Goal: Task Accomplishment & Management: Complete application form

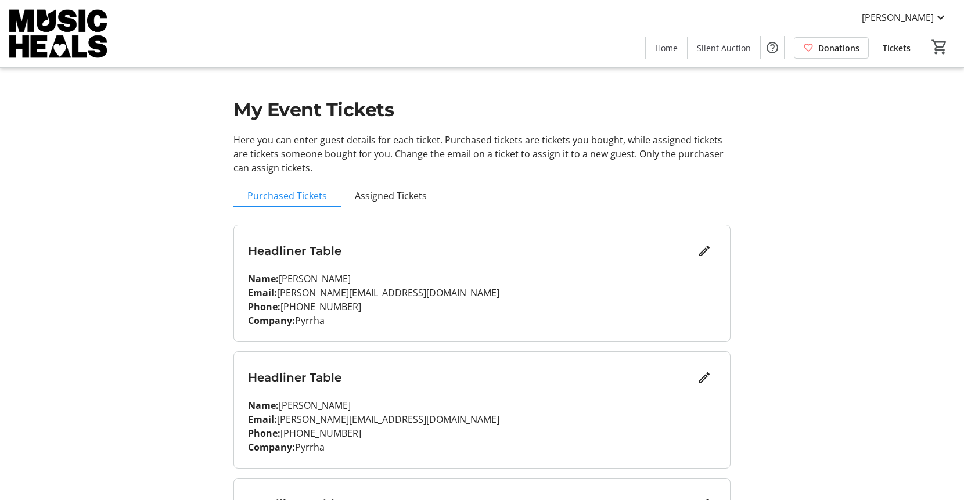
scroll to position [853, 0]
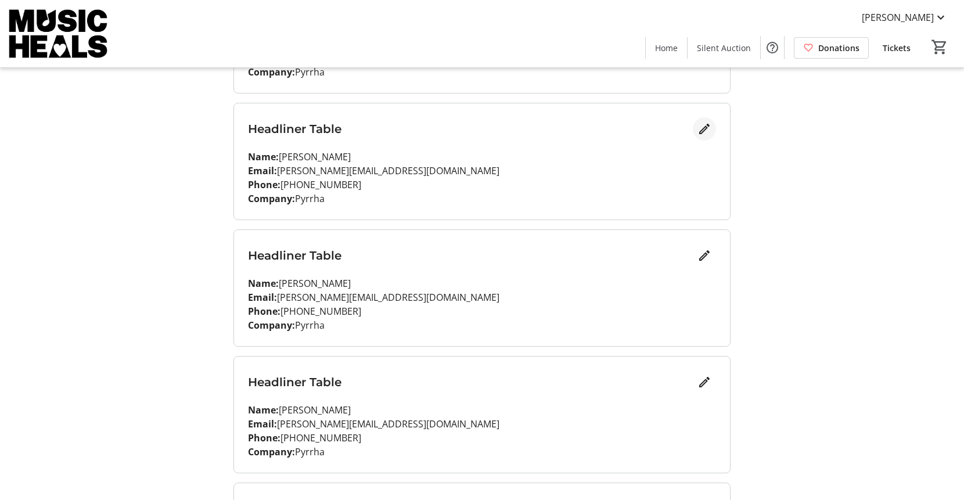
click at [702, 129] on mat-icon "Edit" at bounding box center [704, 129] width 14 height 14
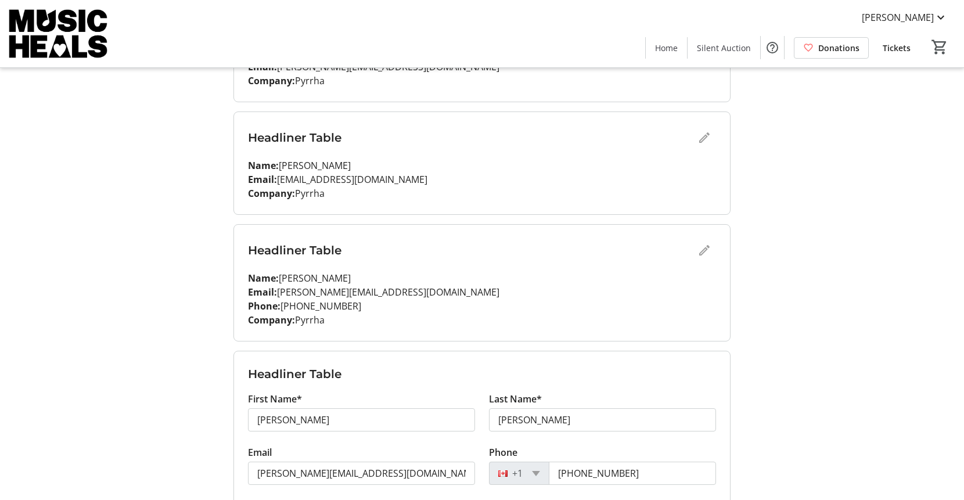
scroll to position [603, 0]
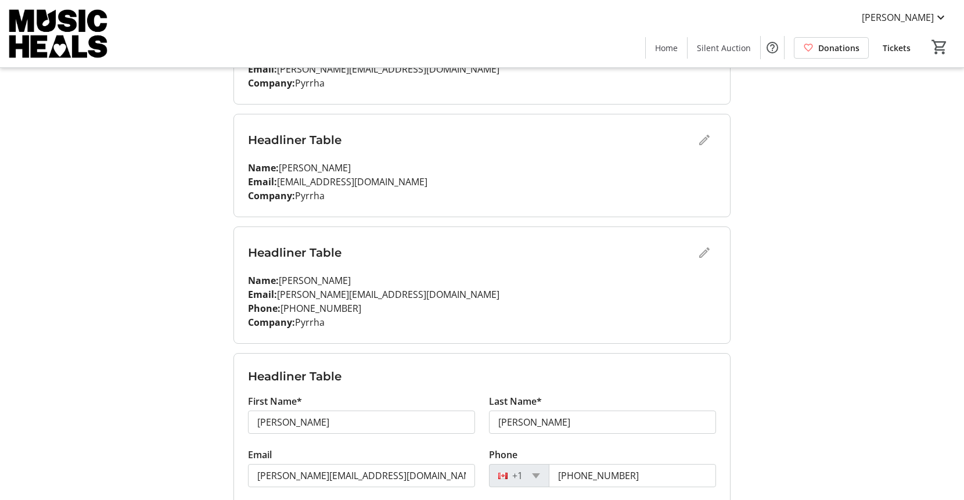
click at [702, 251] on div "Headliner Table" at bounding box center [482, 252] width 468 height 23
click at [704, 255] on div "Headliner Table" at bounding box center [482, 252] width 468 height 23
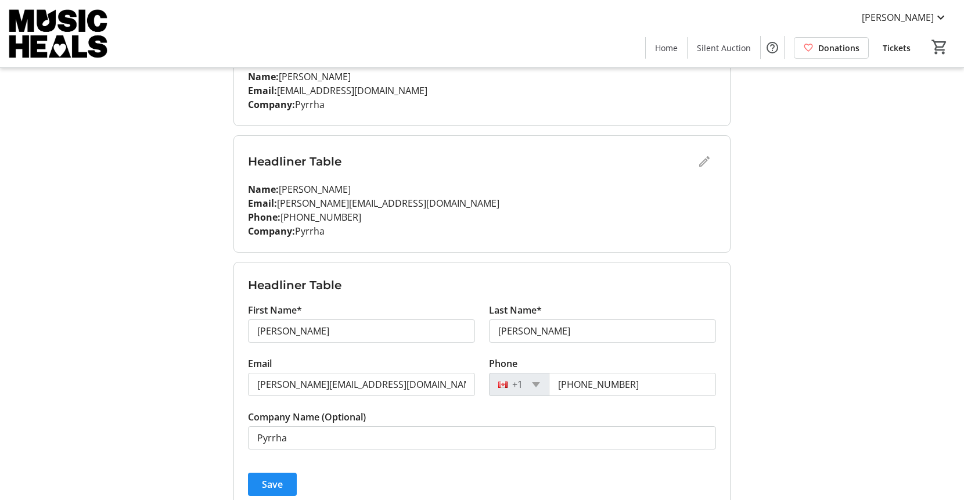
scroll to position [697, 0]
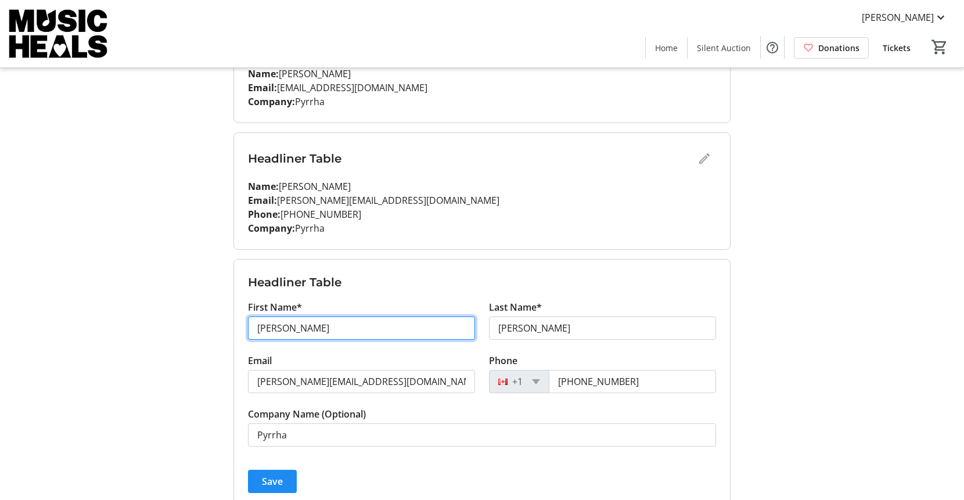
drag, startPoint x: 255, startPoint y: 324, endPoint x: 310, endPoint y: 326, distance: 54.6
click at [310, 326] on input "[PERSON_NAME]" at bounding box center [361, 327] width 227 height 23
type input "[PERSON_NAME]"
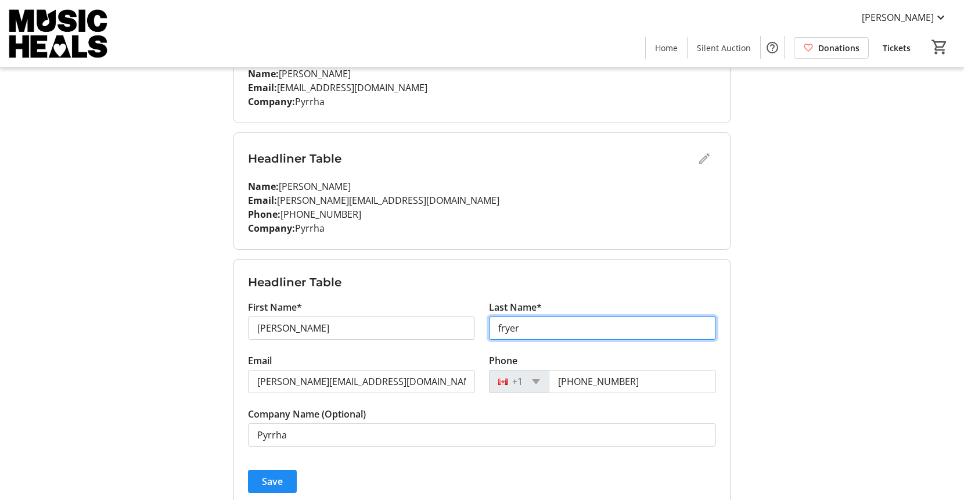
type input "fryer"
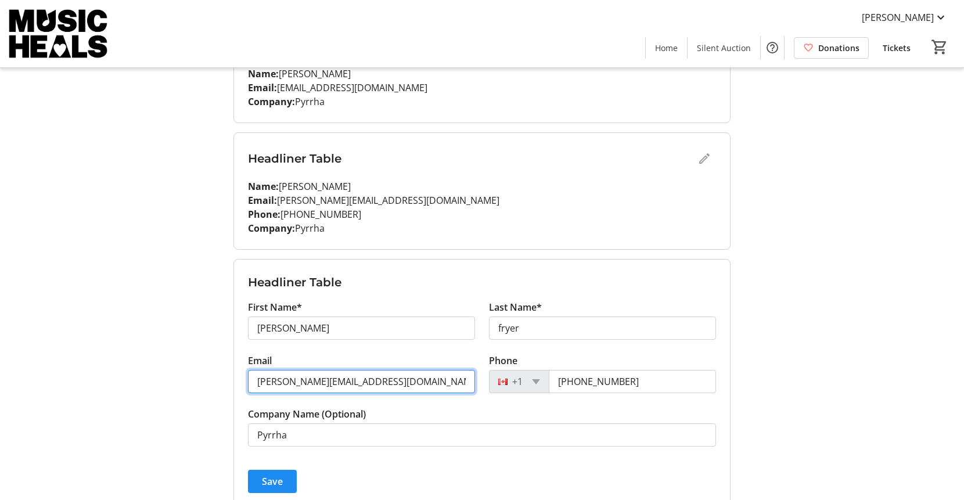
type input "[PERSON_NAME][EMAIL_ADDRESS][DOMAIN_NAME]"
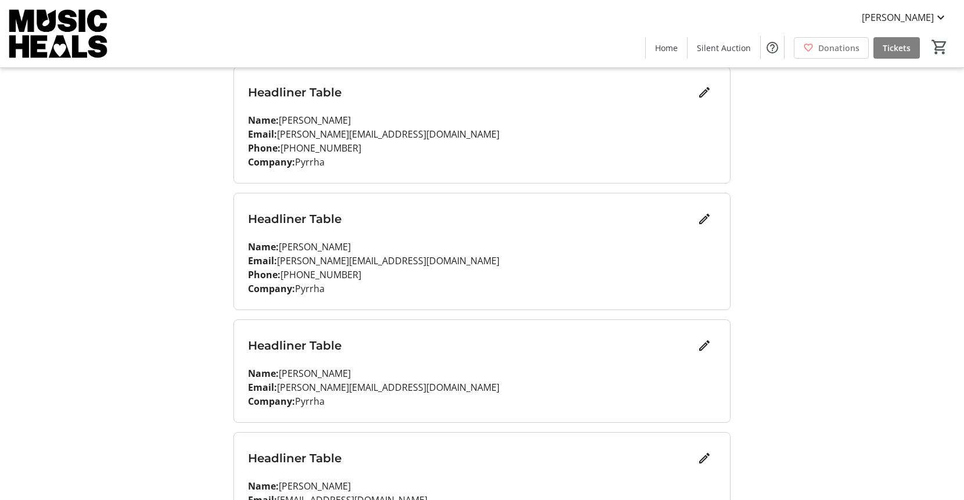
scroll to position [286, 0]
click at [705, 219] on mat-icon "Edit" at bounding box center [704, 218] width 14 height 14
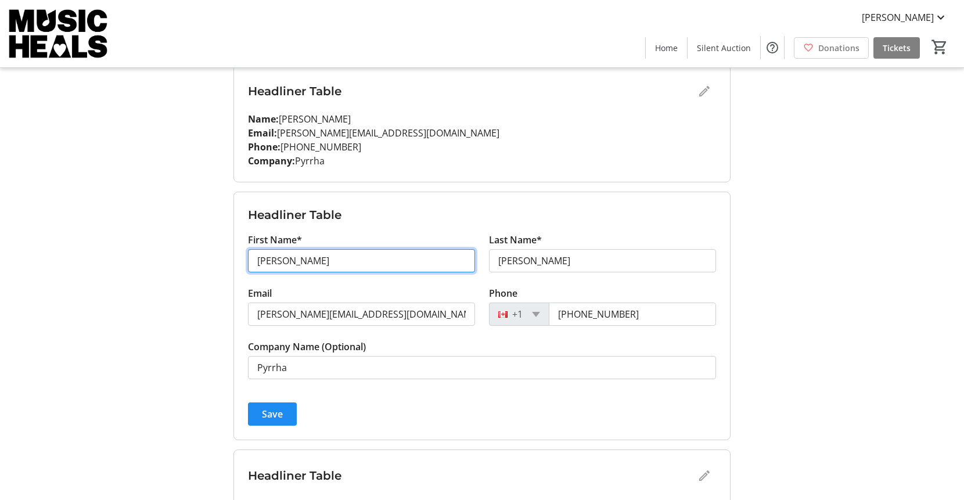
drag, startPoint x: 309, startPoint y: 262, endPoint x: 248, endPoint y: 261, distance: 61.0
click at [248, 261] on input "[PERSON_NAME]" at bounding box center [361, 260] width 227 height 23
type input "raphael"
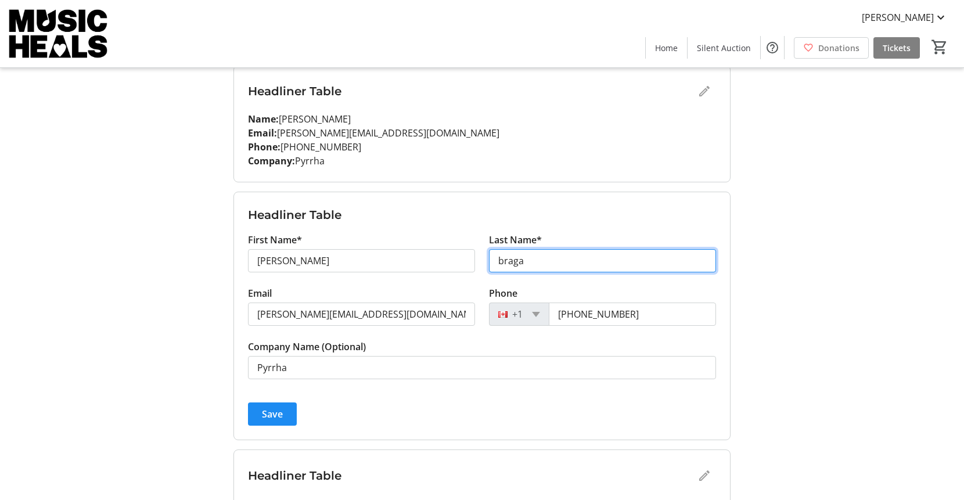
type input "braga"
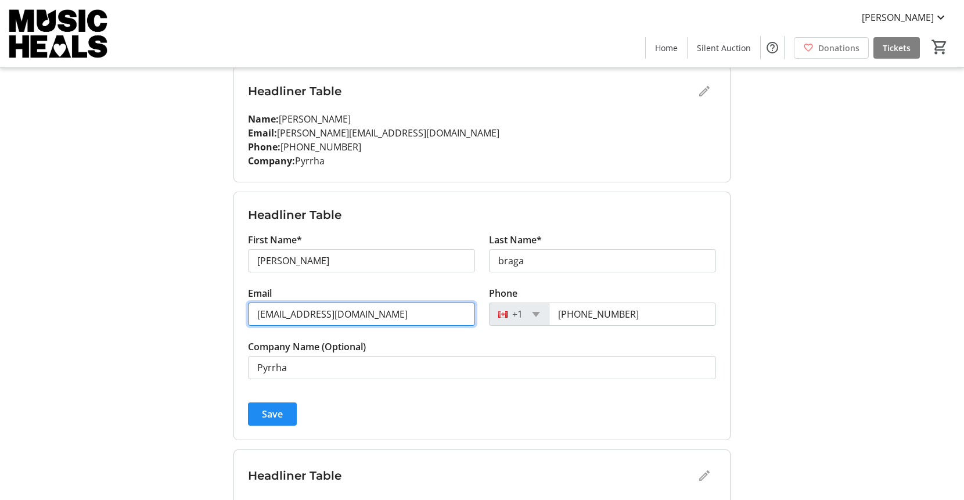
type input "prototyping@pyrrha.com"
click at [269, 412] on span "Save" at bounding box center [272, 414] width 21 height 14
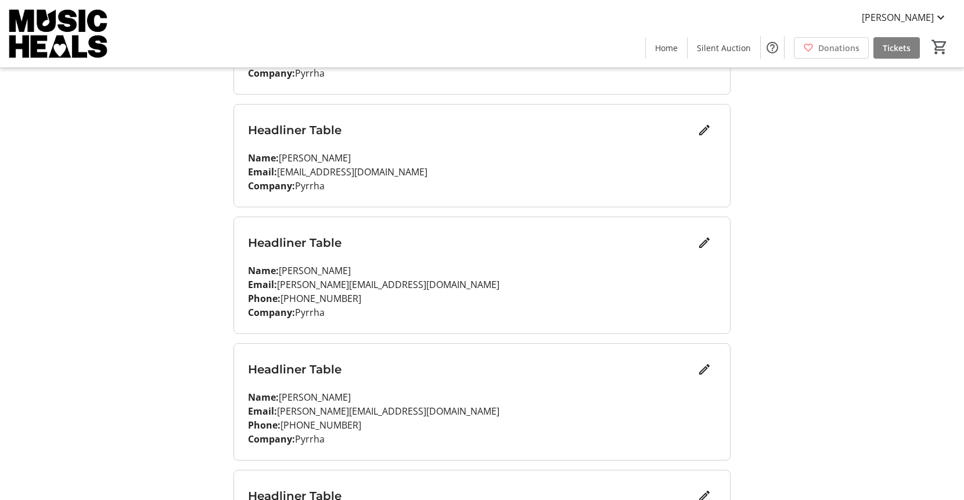
scroll to position [600, 0]
click at [702, 241] on mat-icon "Edit" at bounding box center [704, 242] width 14 height 14
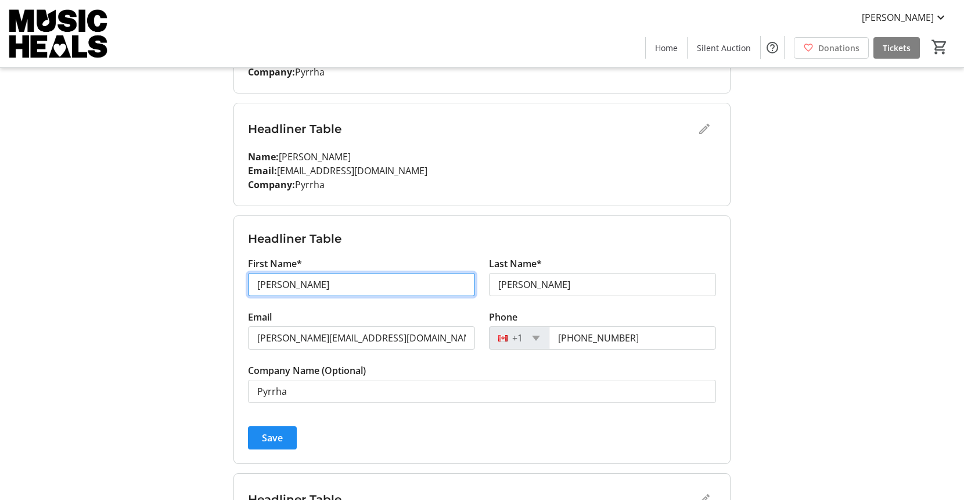
drag, startPoint x: 312, startPoint y: 286, endPoint x: 248, endPoint y: 291, distance: 64.6
click at [248, 291] on input "[PERSON_NAME]" at bounding box center [361, 284] width 227 height 23
drag, startPoint x: 305, startPoint y: 283, endPoint x: 232, endPoint y: 283, distance: 73.1
click at [232, 283] on div "My Event Tickets Here you can enter guest details for each ticket. Purchased ti…" at bounding box center [481, 208] width 511 height 1617
type input "jordan"
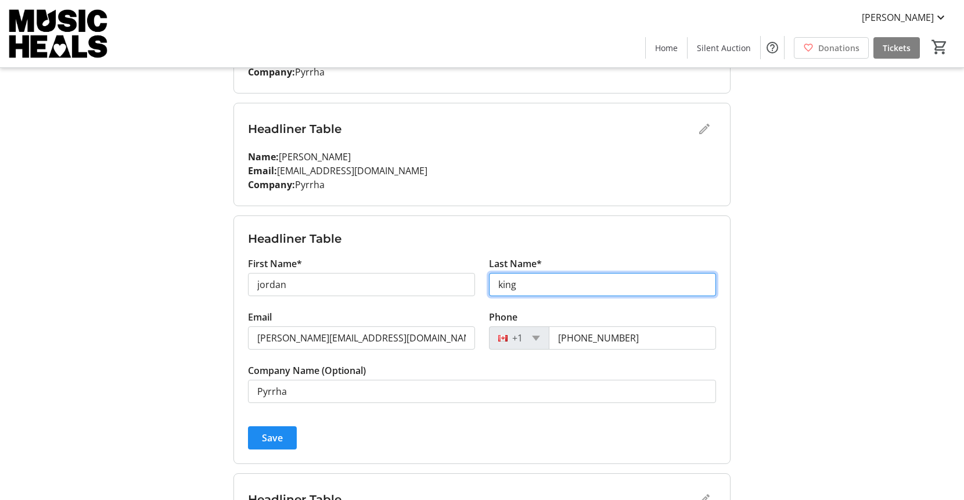
type input "king"
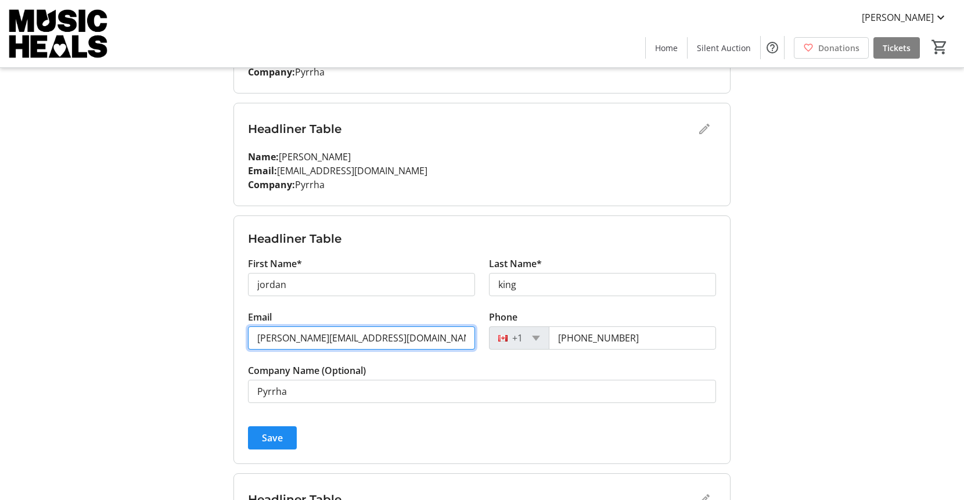
paste input ""jorddan.k@gmail.com" <jorddan.k@gmail.com>"
click at [367, 338] on input ""jorddan.k@gmail.com" <jorddan.k@gmail.com>" at bounding box center [361, 337] width 227 height 23
click at [356, 338] on input "jorddan.k@gmail.com>" at bounding box center [361, 337] width 227 height 23
type input "jorddan.k@gmail.com"
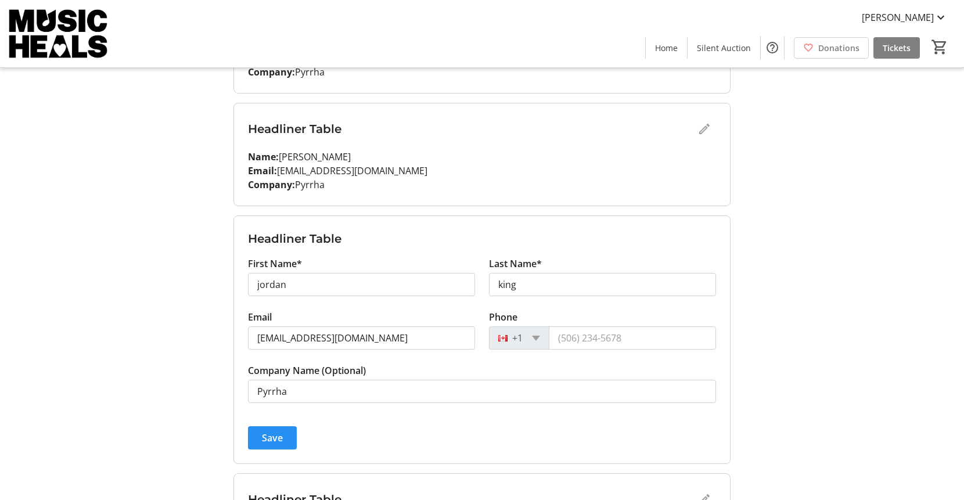
click at [269, 438] on span "Save" at bounding box center [272, 438] width 21 height 14
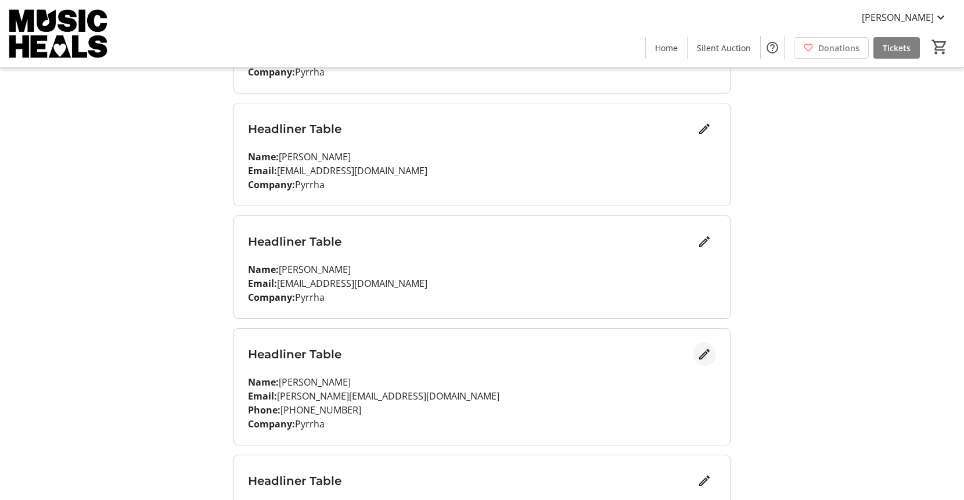
click at [702, 358] on mat-icon "Edit" at bounding box center [704, 354] width 14 height 14
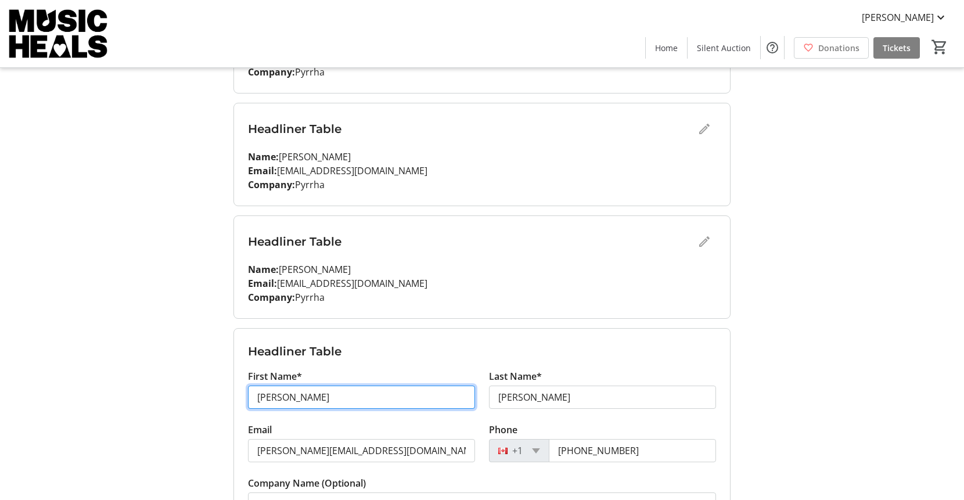
drag, startPoint x: 315, startPoint y: 396, endPoint x: 232, endPoint y: 397, distance: 83.0
click at [232, 397] on div "My Event Tickets Here you can enter guest details for each ticket. Purchased ti…" at bounding box center [481, 201] width 511 height 1603
type input "kate"
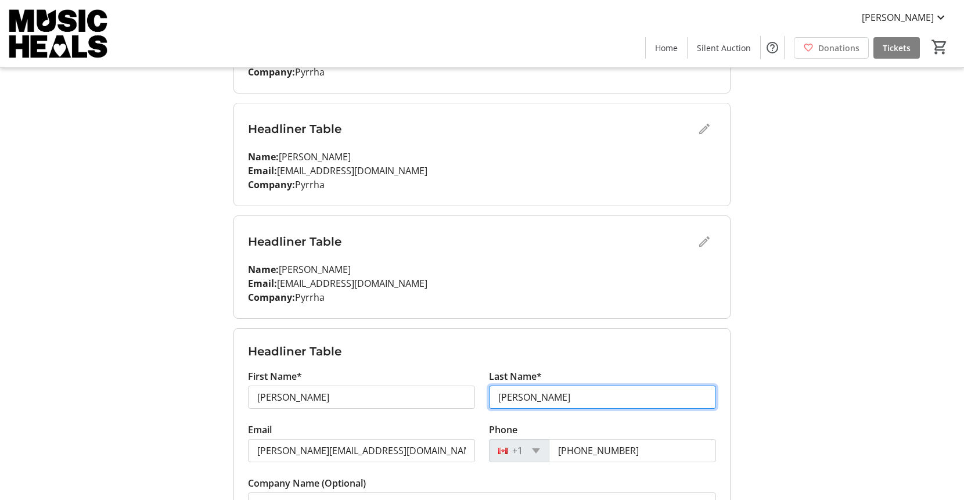
type input "fehr"
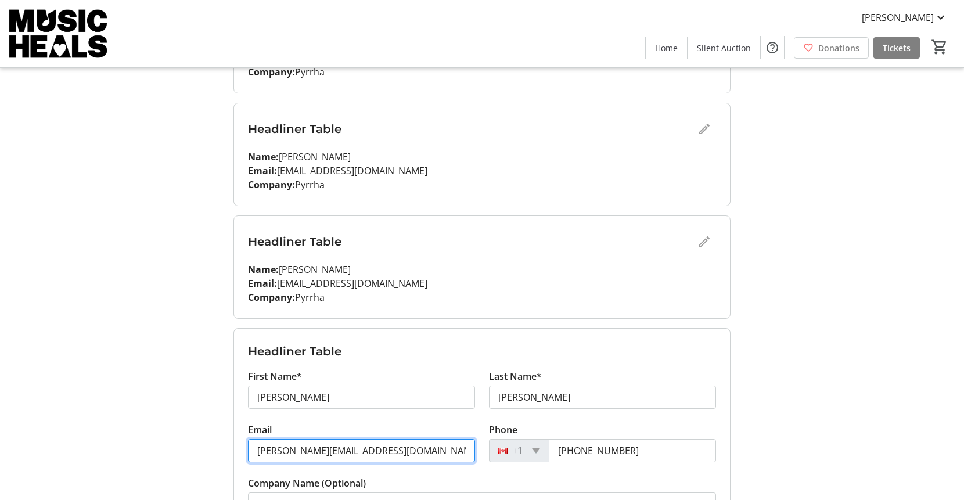
paste input "magpiehouse@gmail"
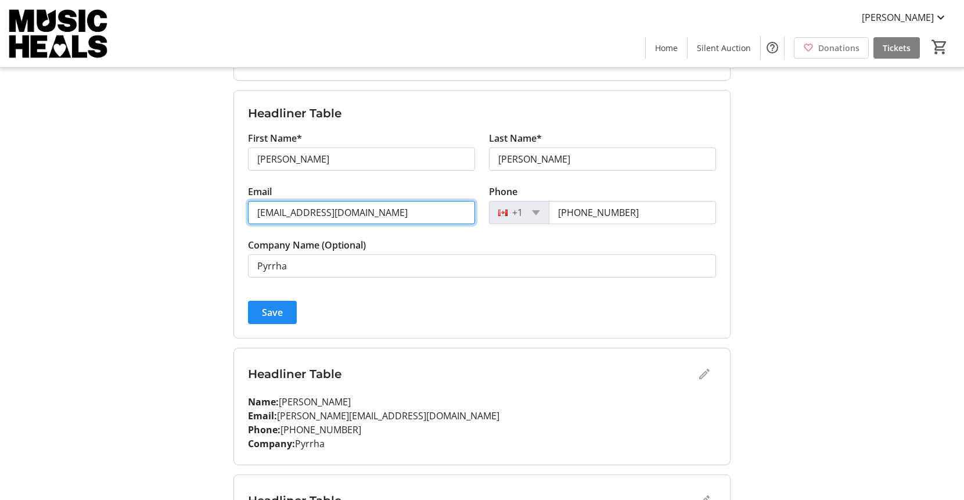
type input "magpiehouse@gmail.com"
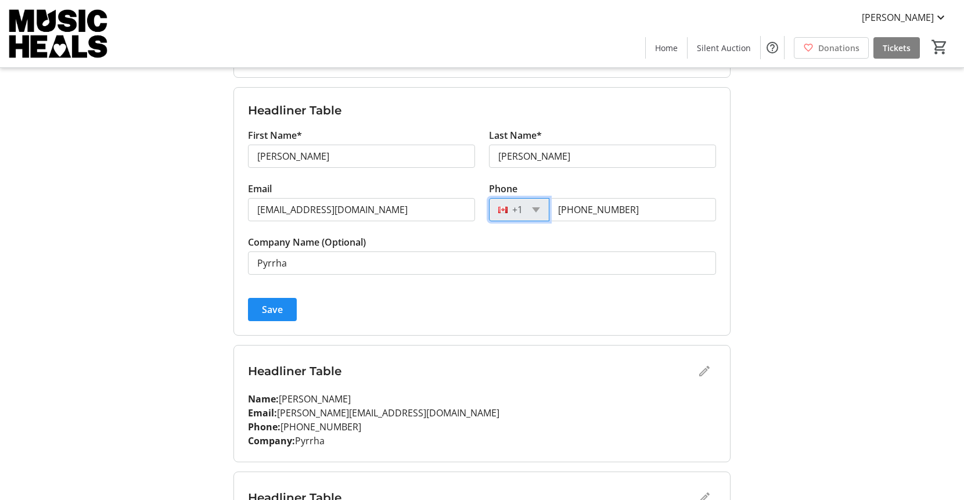
scroll to position [845, 0]
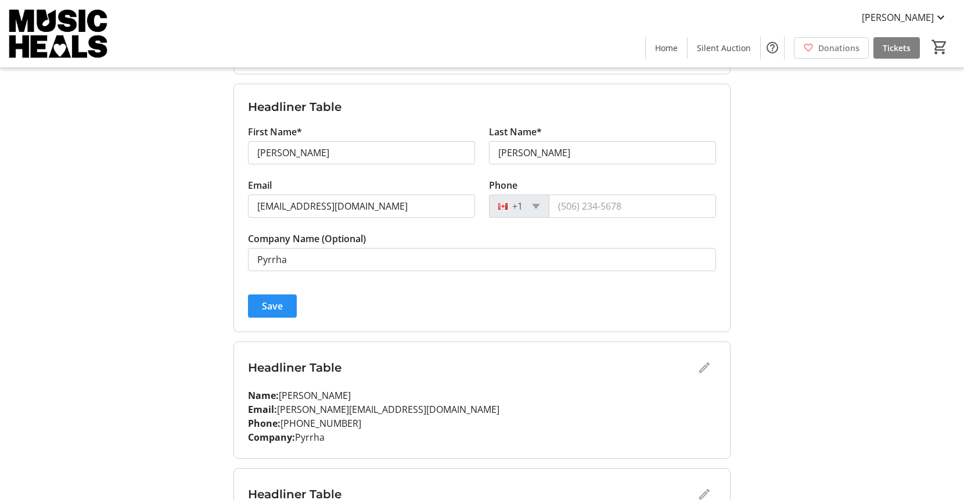
click at [282, 306] on span "Save" at bounding box center [272, 306] width 21 height 14
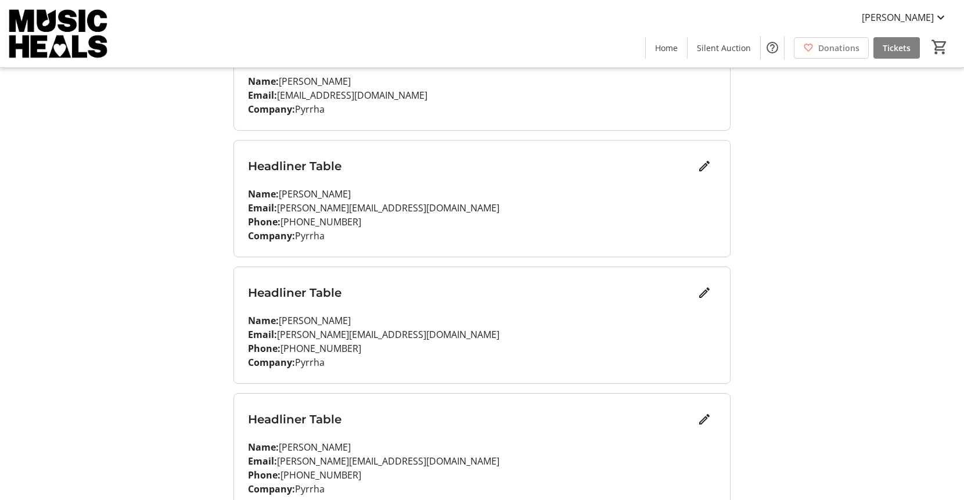
scroll to position [902, 0]
click at [702, 166] on mat-icon "Edit" at bounding box center [704, 165] width 14 height 14
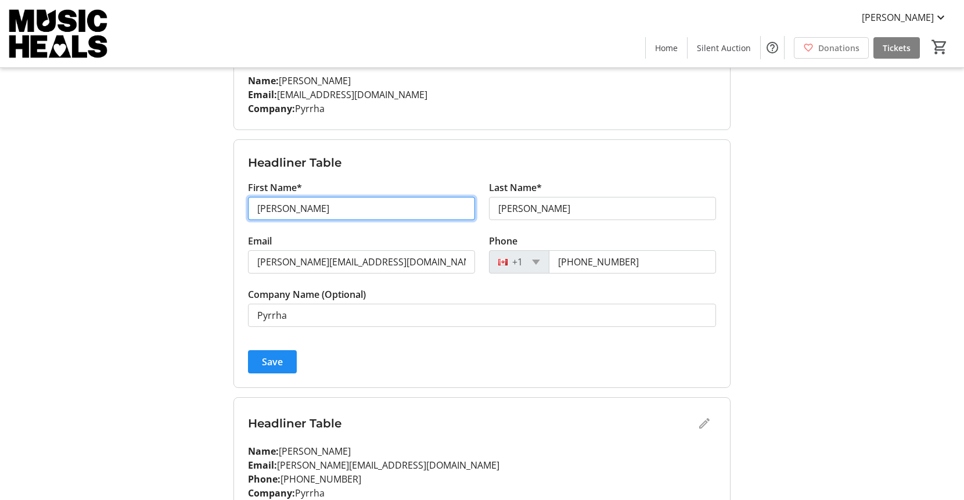
drag, startPoint x: 308, startPoint y: 217, endPoint x: 214, endPoint y: 210, distance: 94.8
type input "kat"
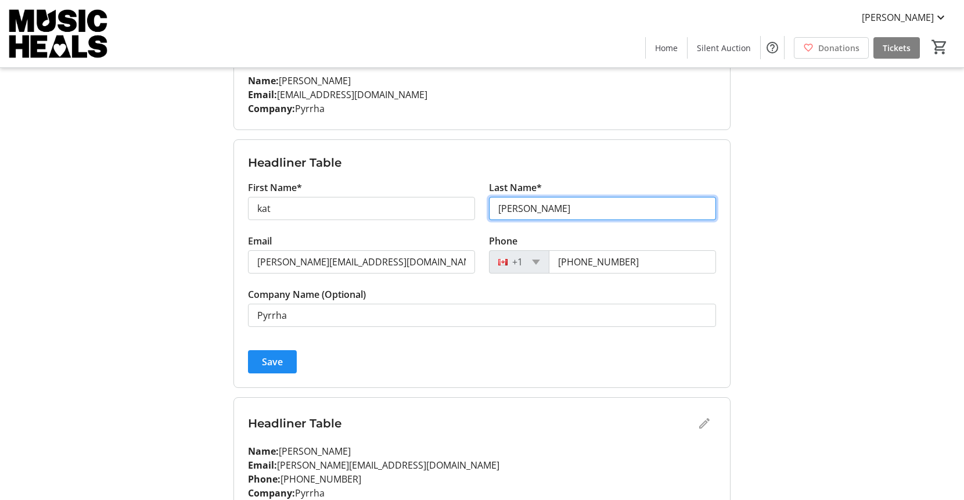
type input "robinson"
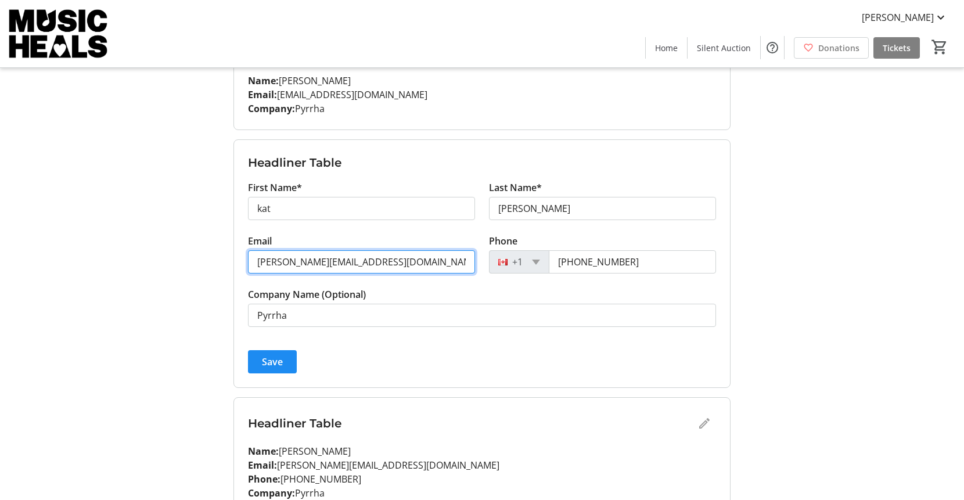
paste input "kat.robinson.gray@gmail"
type input "kat.robinson.gray@gmail.com"
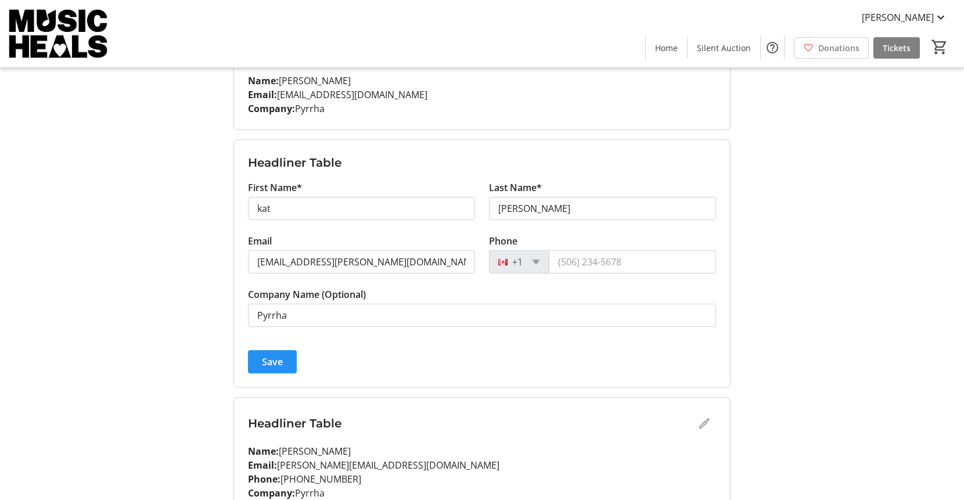
click at [280, 358] on span "Save" at bounding box center [272, 362] width 21 height 14
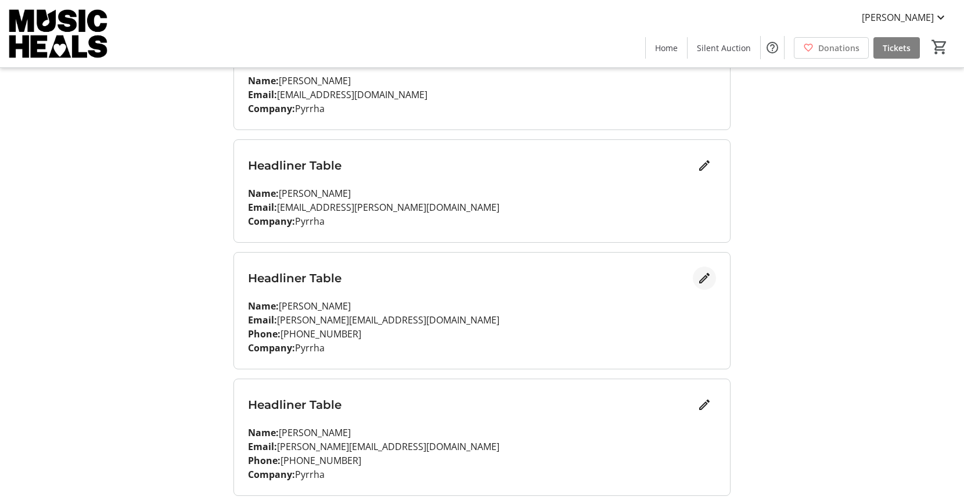
click at [706, 280] on mat-icon "Edit" at bounding box center [704, 278] width 14 height 14
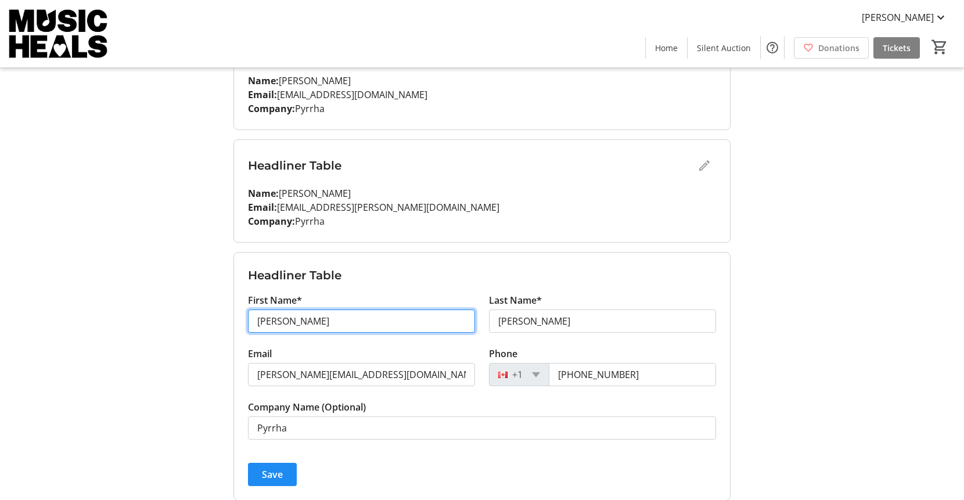
drag, startPoint x: 316, startPoint y: 323, endPoint x: 229, endPoint y: 324, distance: 87.1
type input "andrew"
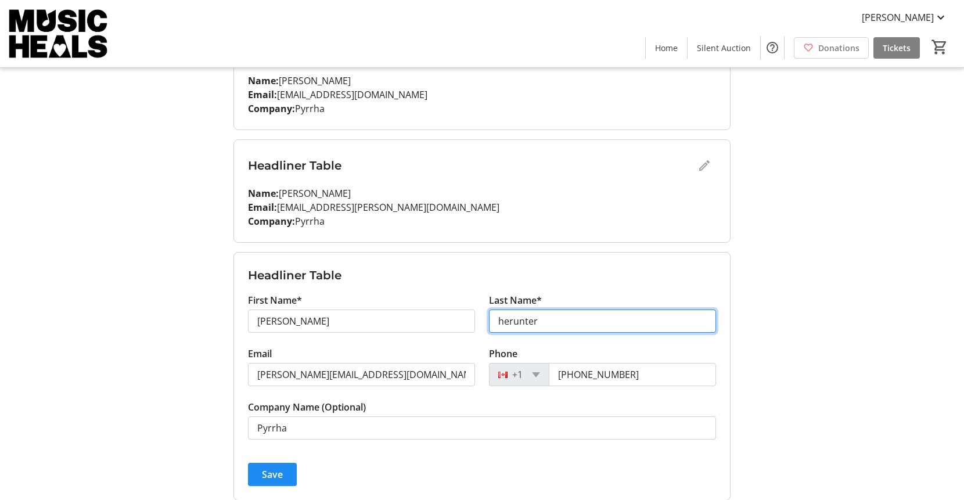
type input "herunter"
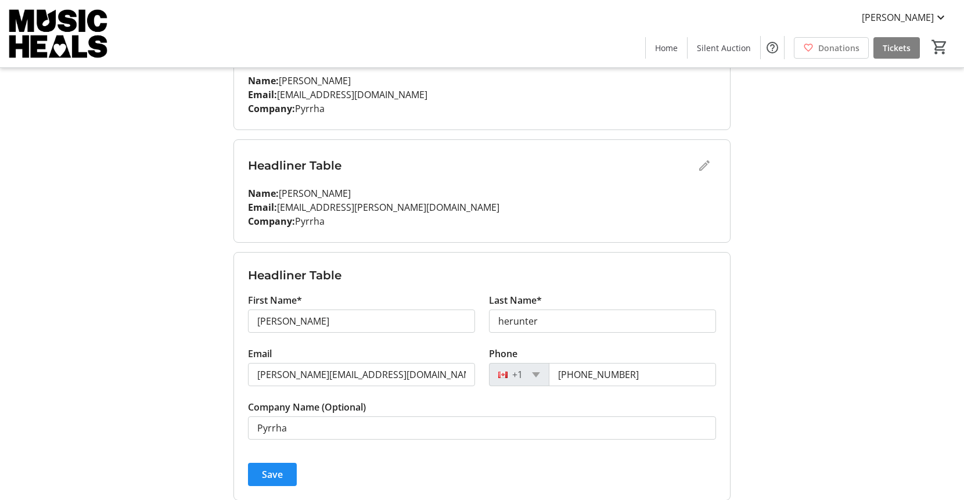
drag, startPoint x: 360, startPoint y: 381, endPoint x: 239, endPoint y: 368, distance: 122.1
click at [239, 368] on form "Headliner Table First Name* andrew Last Name* herunter Email danielle@pyrrha.co…" at bounding box center [482, 376] width 496 height 247
paste input ""andrew.jh88@gmail.com" <andrew.jh88@gmail.com>"
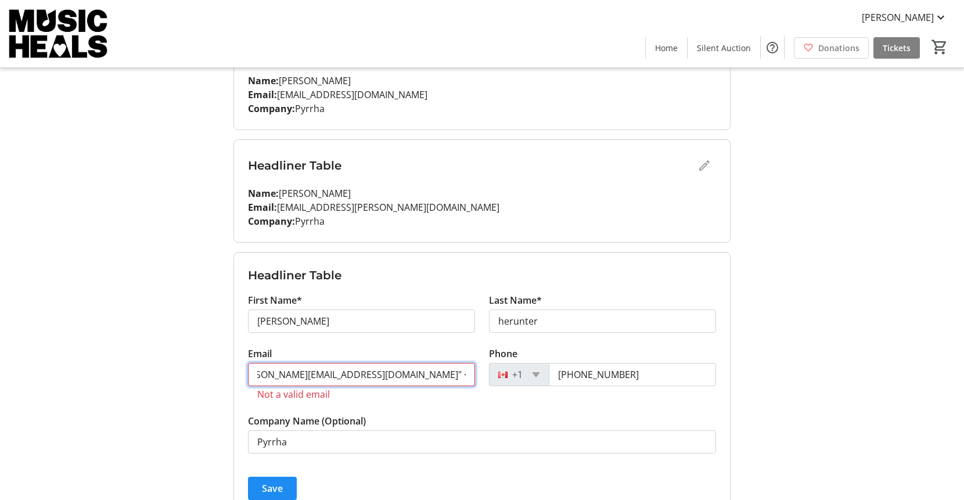
scroll to position [0, 0]
drag, startPoint x: 355, startPoint y: 375, endPoint x: 231, endPoint y: 377, distance: 123.7
click at [372, 375] on input "andrew.jh88@gmail.com>" at bounding box center [361, 374] width 227 height 23
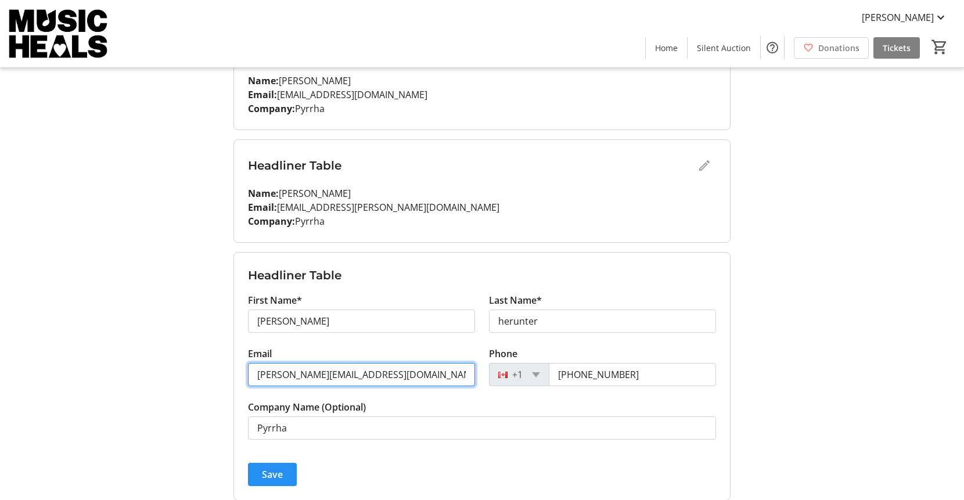
type input "andrew.jh88@gmail.com"
click at [275, 472] on span "Save" at bounding box center [272, 474] width 21 height 14
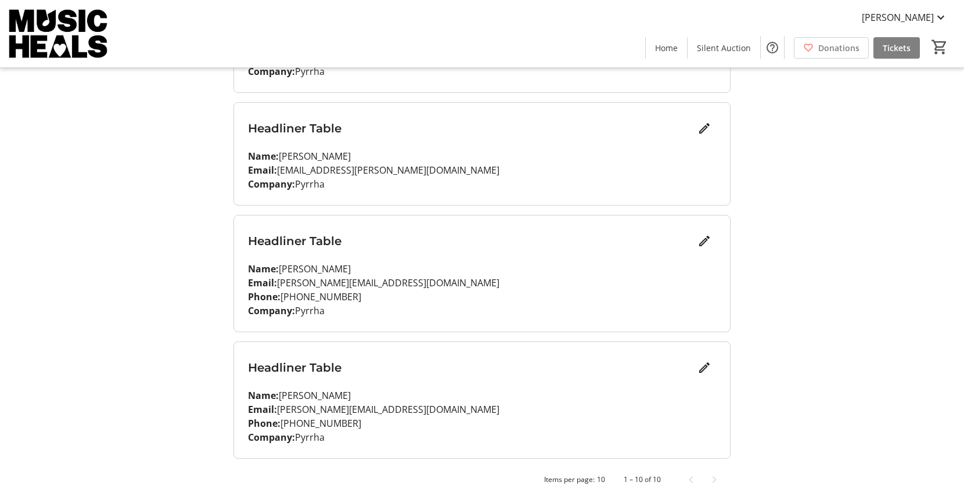
scroll to position [944, 0]
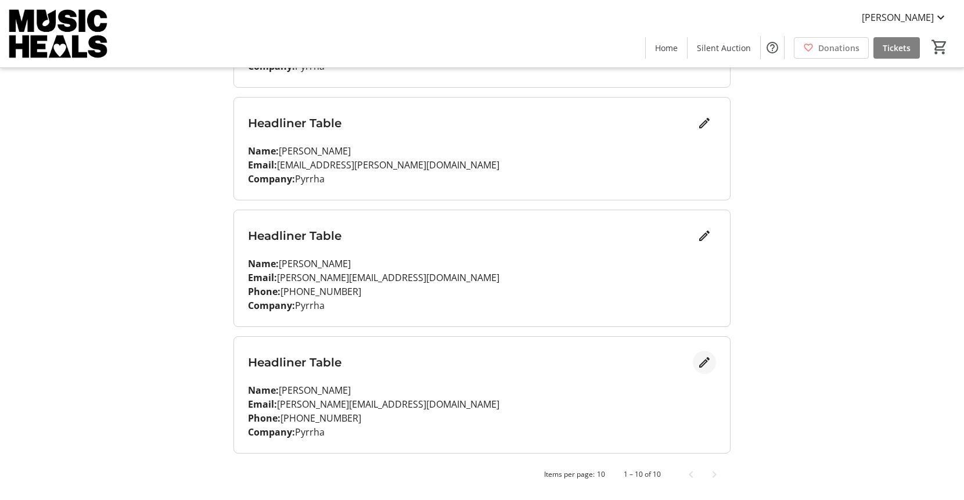
click at [706, 365] on mat-icon "Edit" at bounding box center [704, 362] width 14 height 14
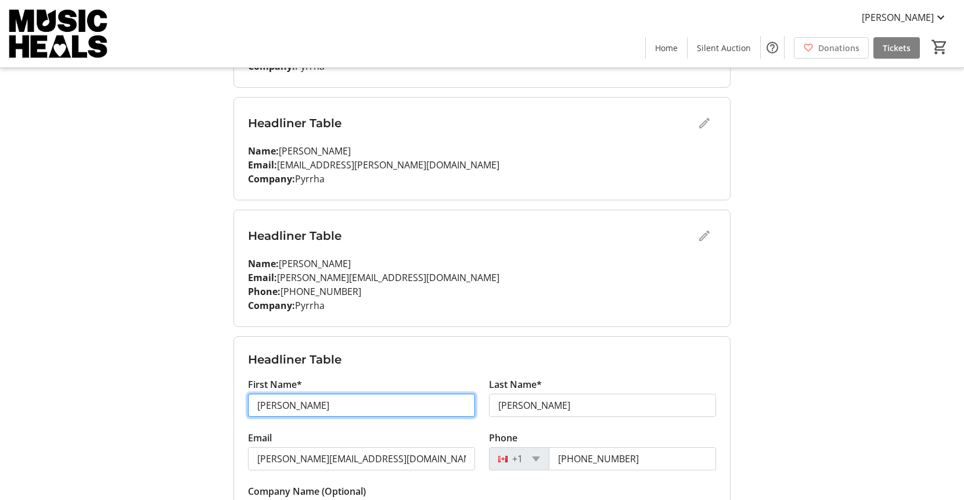
click at [311, 402] on input "[PERSON_NAME]" at bounding box center [361, 405] width 227 height 23
type input "D"
type input "[PERSON_NAME]"
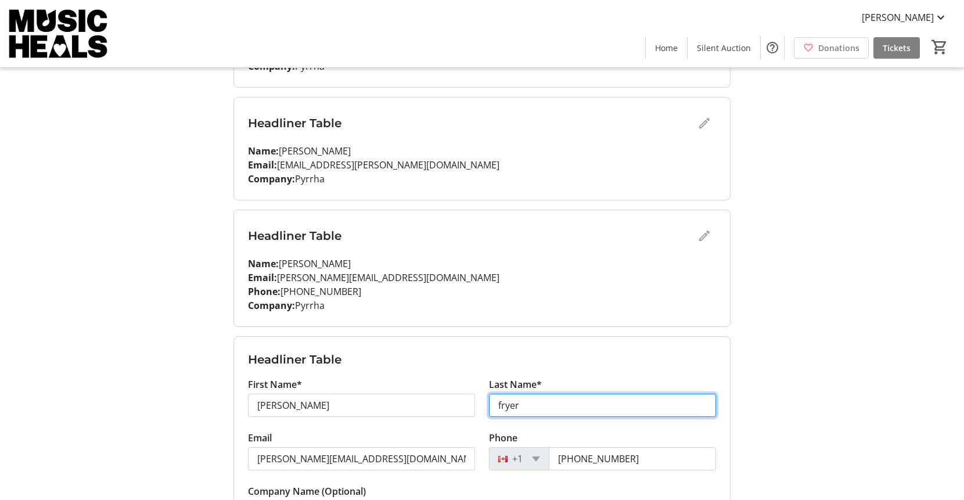
type input "fryer"
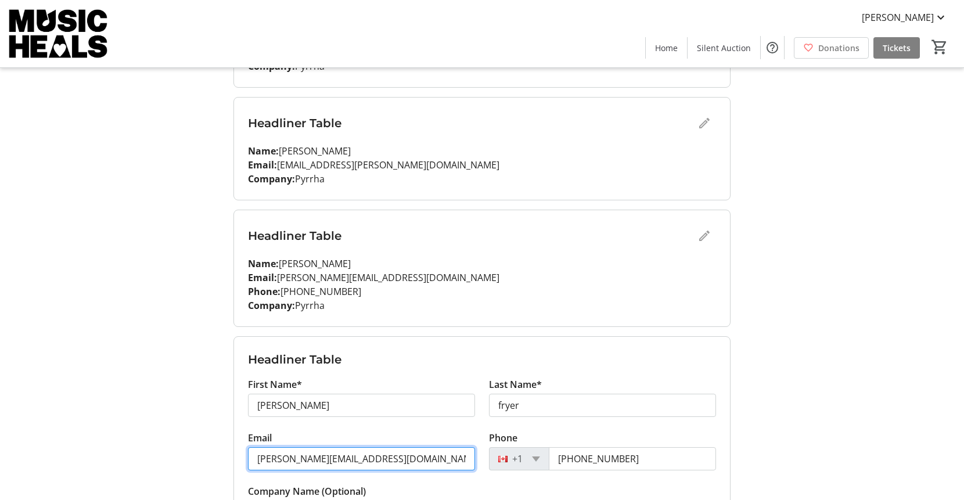
type input "[PERSON_NAME][EMAIL_ADDRESS][DOMAIN_NAME]"
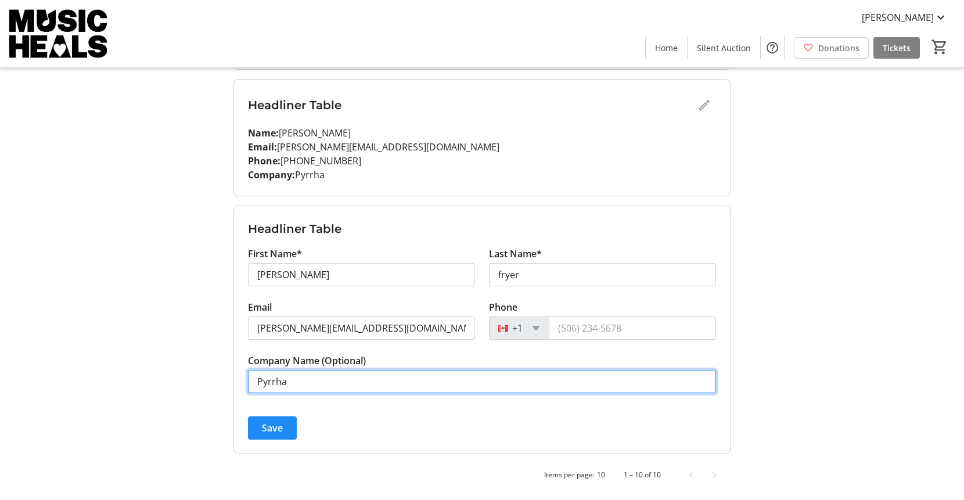
scroll to position [1075, 0]
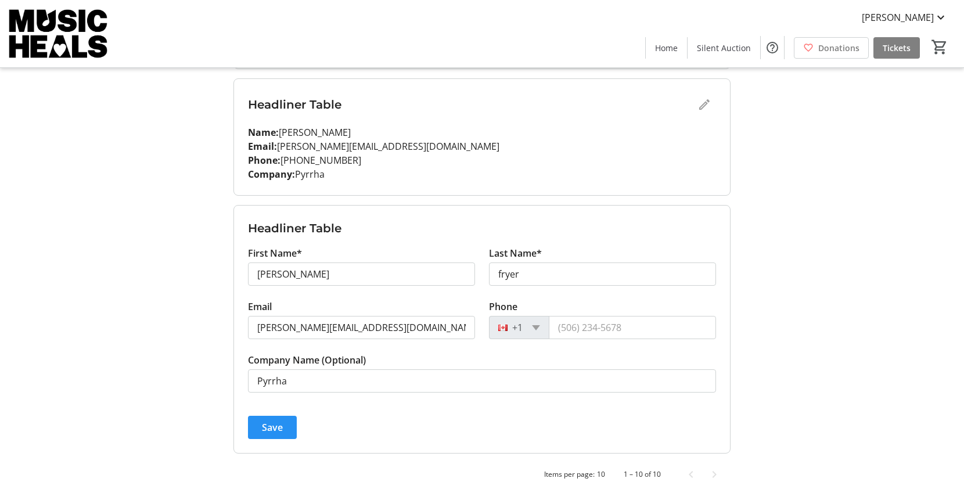
click at [271, 433] on span "Save" at bounding box center [272, 427] width 21 height 14
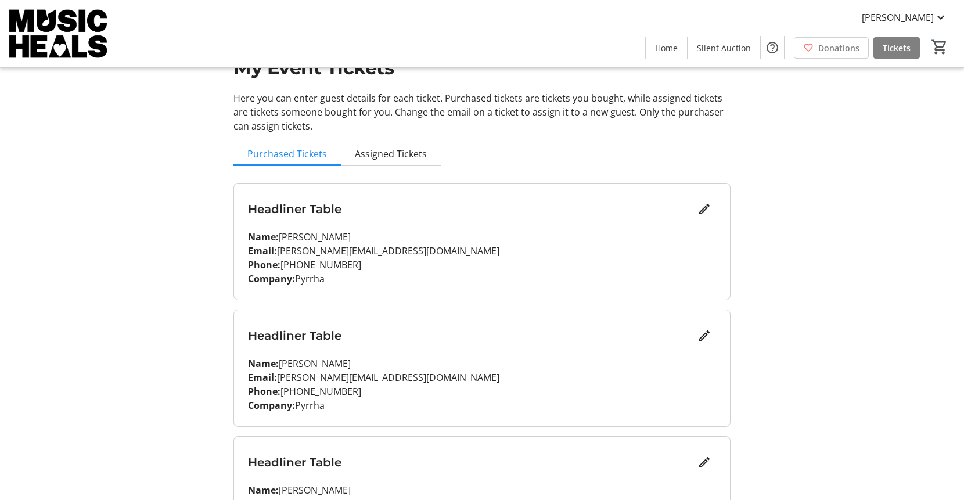
scroll to position [0, 0]
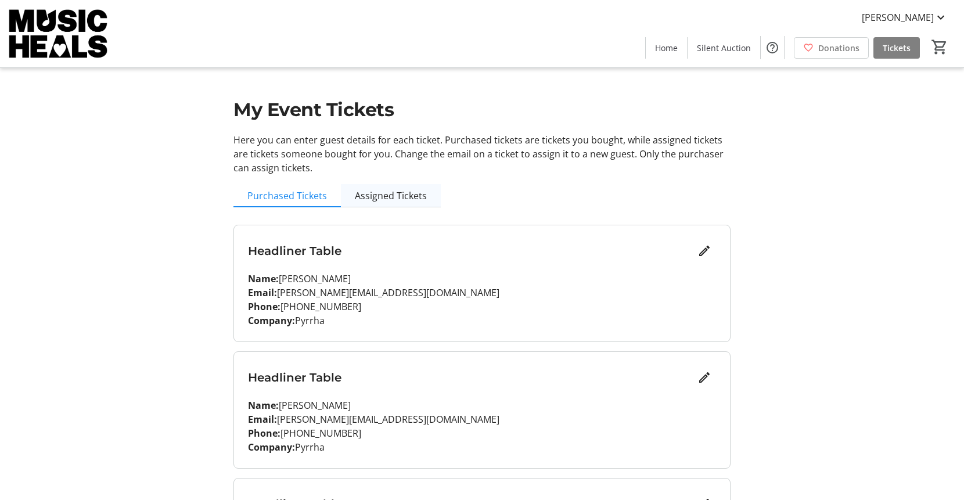
click at [374, 194] on span "Assigned Tickets" at bounding box center [391, 195] width 72 height 9
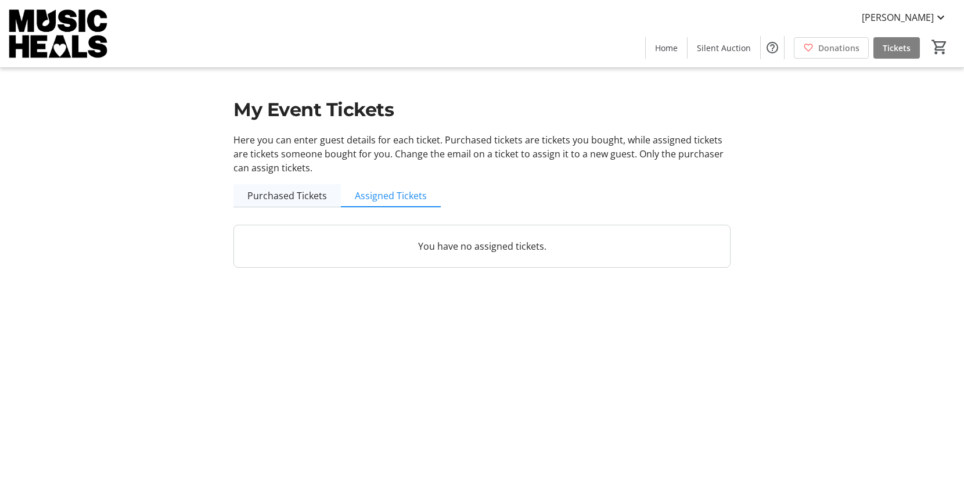
click at [282, 197] on span "Purchased Tickets" at bounding box center [287, 195] width 80 height 9
